Goal: Communication & Community: Participate in discussion

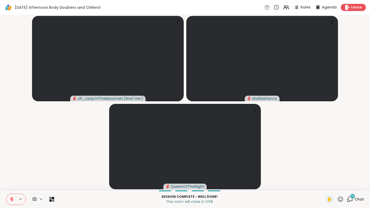
click at [362, 199] on span "Chat" at bounding box center [358, 198] width 9 height 5
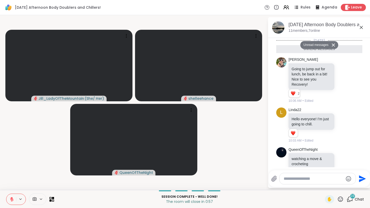
scroll to position [1039, 0]
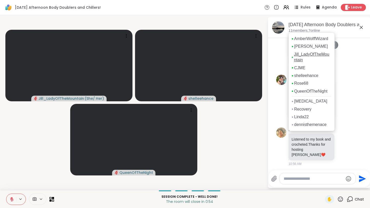
click at [302, 63] on link "Jill_LadyOfTheMountain" at bounding box center [312, 57] width 37 height 12
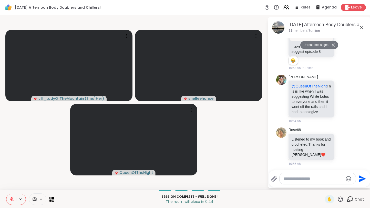
click at [10, 198] on icon at bounding box center [11, 199] width 5 height 5
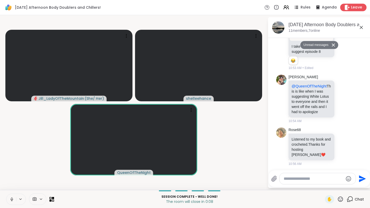
click at [358, 8] on span "Leave" at bounding box center [356, 7] width 11 height 5
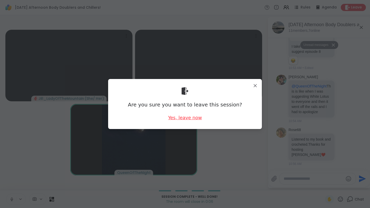
click at [187, 116] on div "Yes, leave now" at bounding box center [185, 117] width 34 height 6
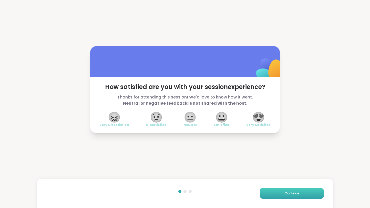
click at [291, 197] on button "Continue" at bounding box center [292, 193] width 64 height 11
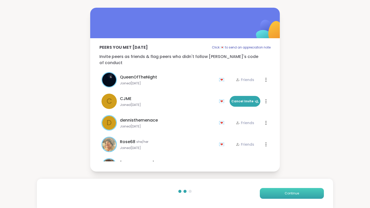
click at [294, 194] on span "Continue" at bounding box center [291, 193] width 14 height 5
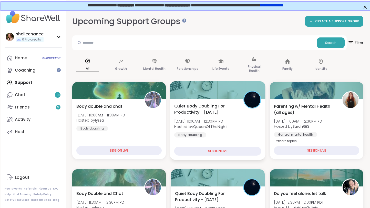
click at [240, 136] on div "Quiet Body Doubling For Productivity - Friday Fri, Sep 12 | 11:00AM - 12:30PM P…" at bounding box center [217, 120] width 87 height 35
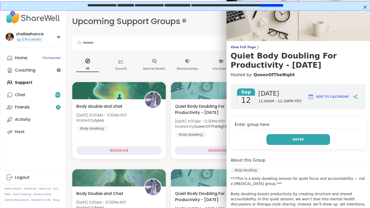
click at [277, 137] on button "Enter" at bounding box center [297, 139] width 63 height 11
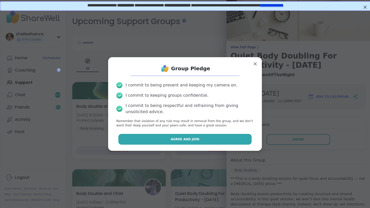
click at [155, 137] on button "Agree and Join" at bounding box center [184, 139] width 133 height 11
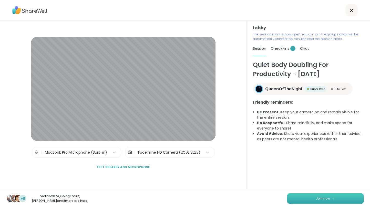
click at [320, 201] on button "Join now" at bounding box center [325, 198] width 77 height 11
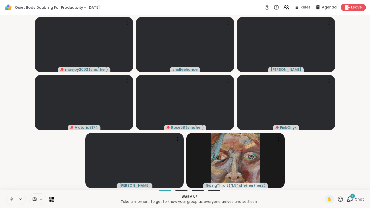
click at [9, 200] on button at bounding box center [11, 199] width 10 height 11
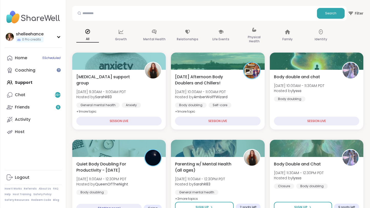
scroll to position [19, 0]
